Goal: Navigation & Orientation: Go to known website

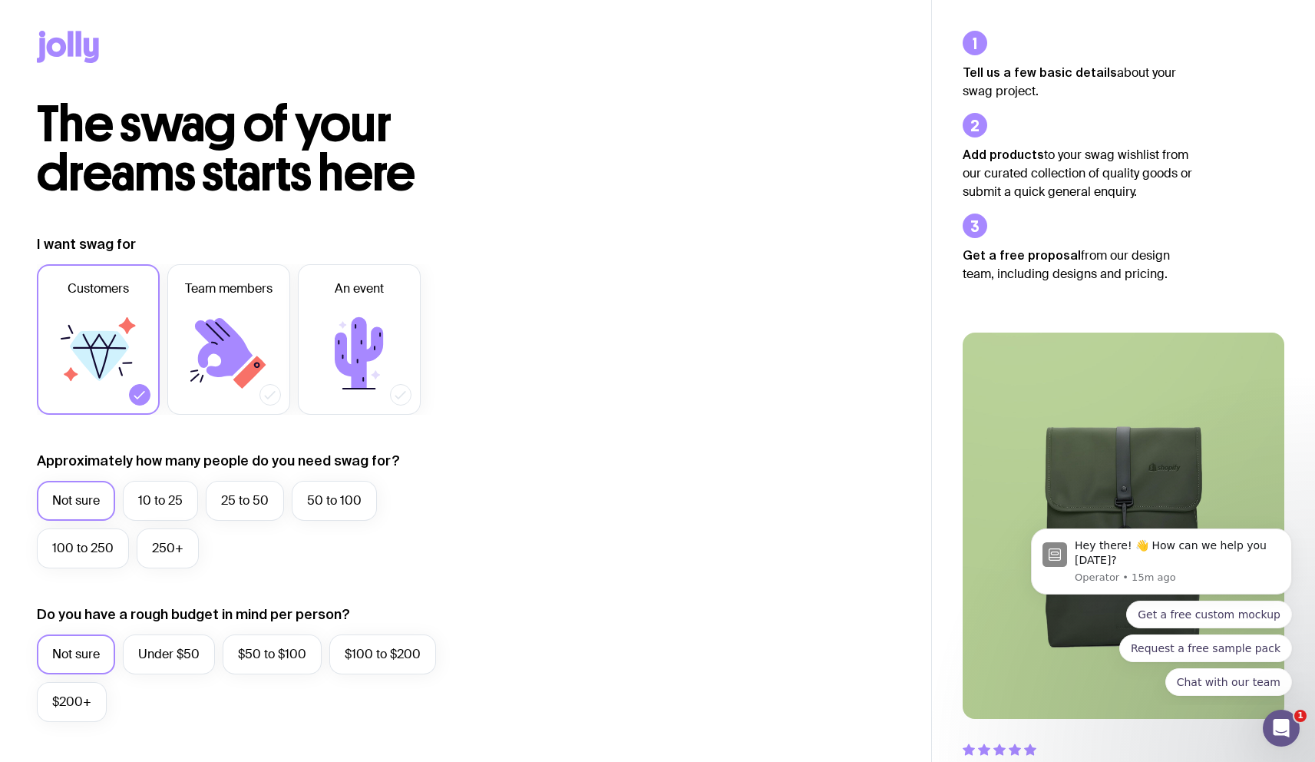
click at [71, 48] on icon at bounding box center [70, 43] width 5 height 25
